Goal: Task Accomplishment & Management: Manage account settings

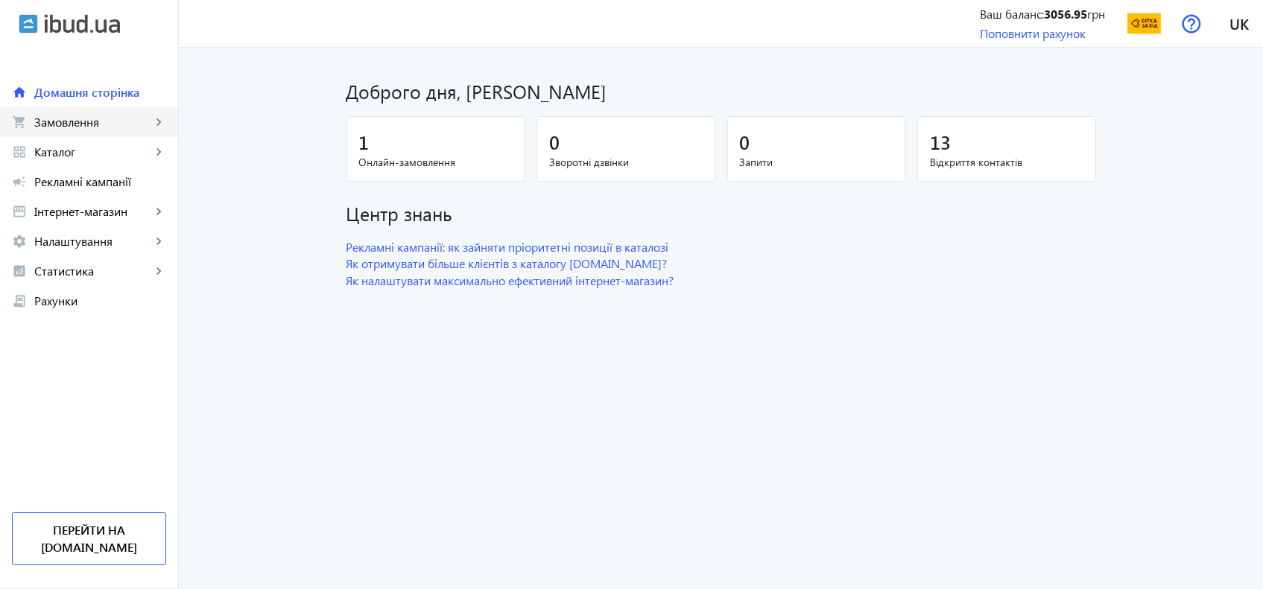
click at [103, 123] on span "Замовлення" at bounding box center [92, 122] width 117 height 15
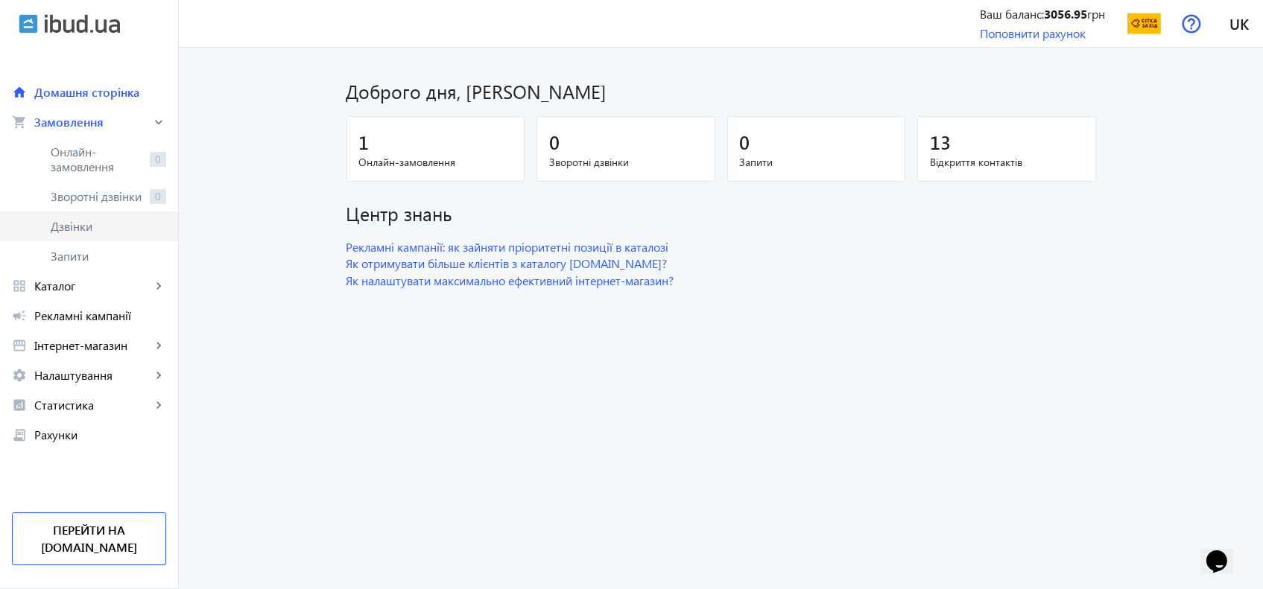
click at [57, 233] on span "Дзвінки" at bounding box center [108, 226] width 115 height 15
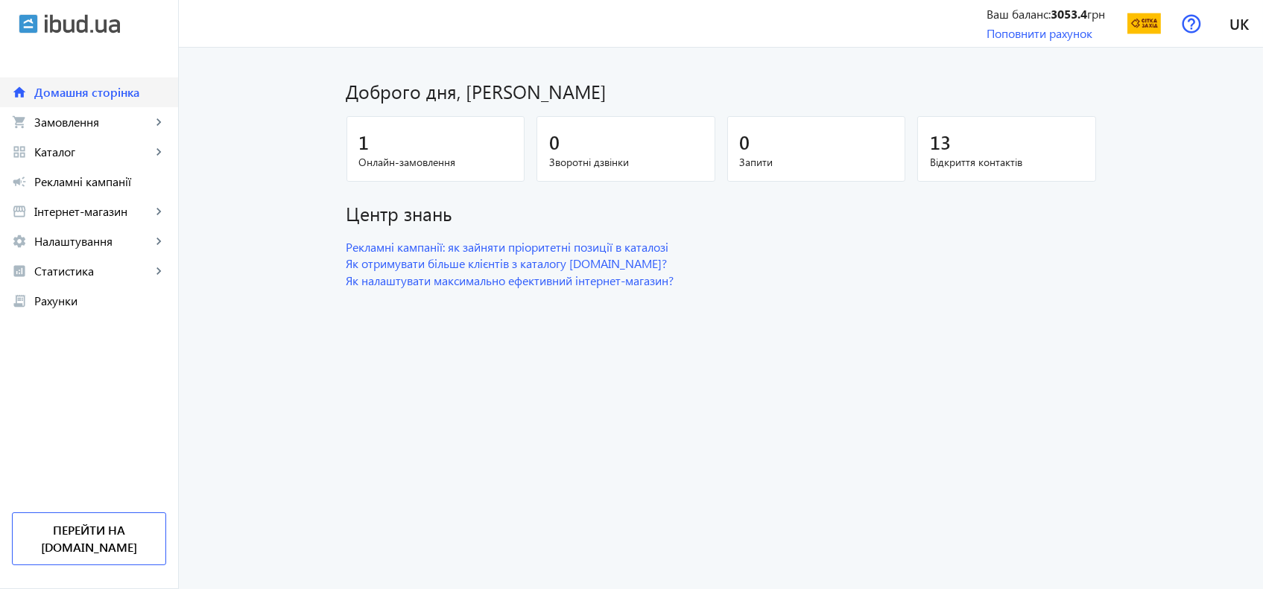
click at [75, 105] on link "home Домашня сторінка" at bounding box center [89, 92] width 178 height 30
click at [71, 112] on link "shopping_cart Замовлення keyboard_arrow_right" at bounding box center [89, 122] width 178 height 30
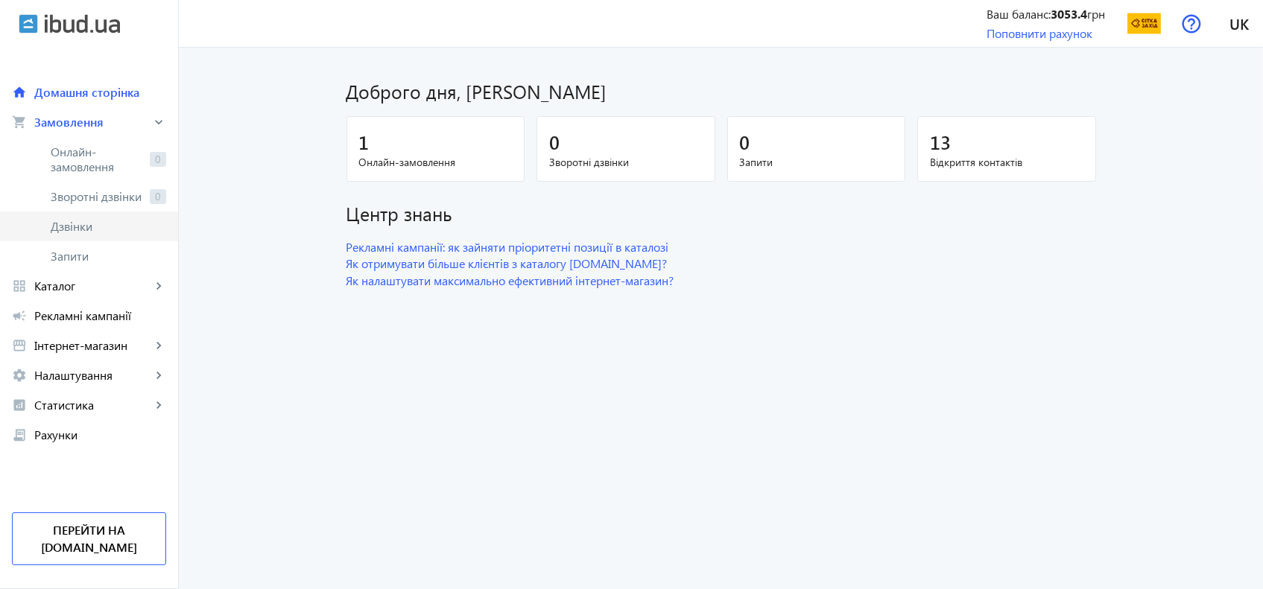
click at [99, 222] on span "Дзвінки" at bounding box center [108, 226] width 115 height 15
